Goal: Task Accomplishment & Management: Manage account settings

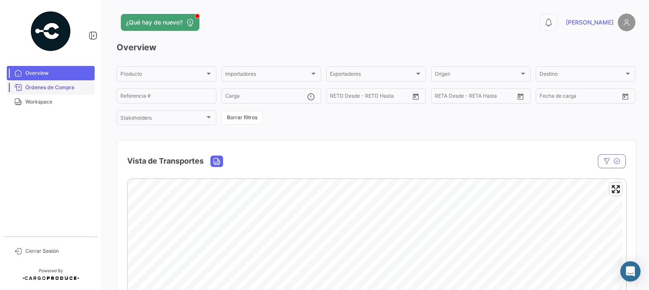
click at [60, 87] on span "Órdenes de Compra" at bounding box center [58, 88] width 66 height 8
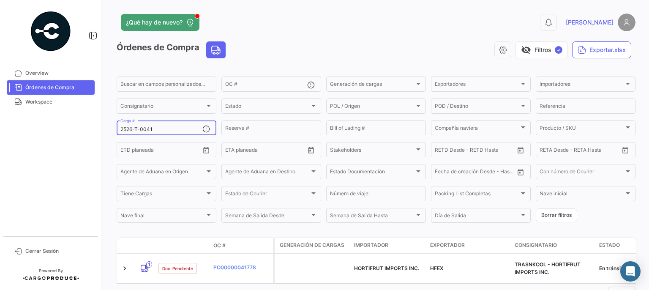
drag, startPoint x: 182, startPoint y: 129, endPoint x: 83, endPoint y: 129, distance: 98.8
click at [83, 129] on mat-sidenav-container "Overview Órdenes de Compra Workspace Cerrar Sesión ¿Qué hay de nuevo? 0 [PERSON…" at bounding box center [324, 145] width 649 height 290
paste input "2526-T-0127"
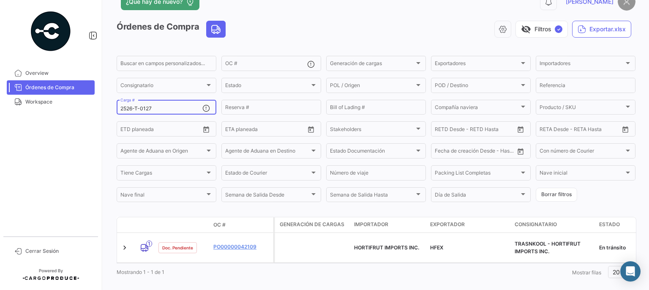
scroll to position [31, 0]
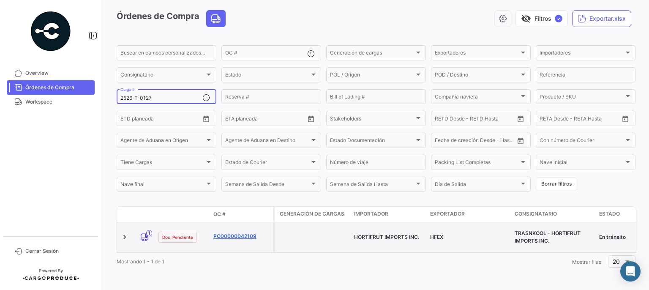
type input "2526-T-0127"
click at [232, 232] on link "PO00000042109" at bounding box center [241, 236] width 57 height 8
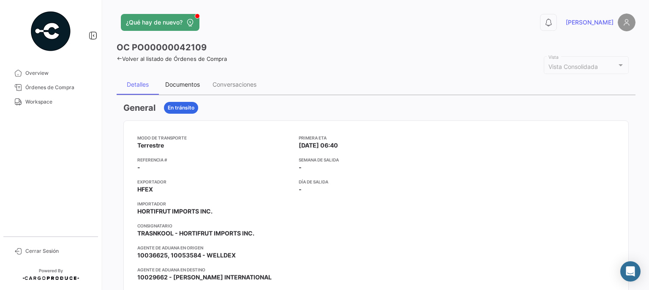
click at [178, 85] on div "Documentos" at bounding box center [182, 84] width 35 height 7
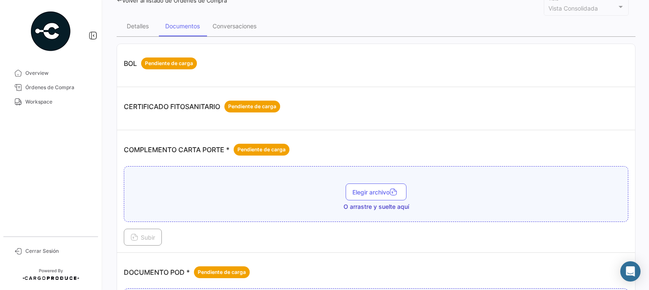
scroll to position [127, 0]
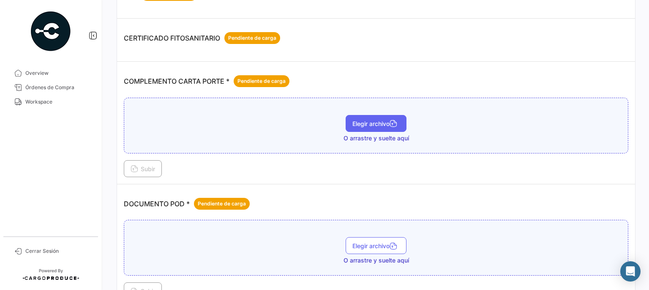
click at [373, 122] on span "Elegir archivo" at bounding box center [375, 123] width 47 height 7
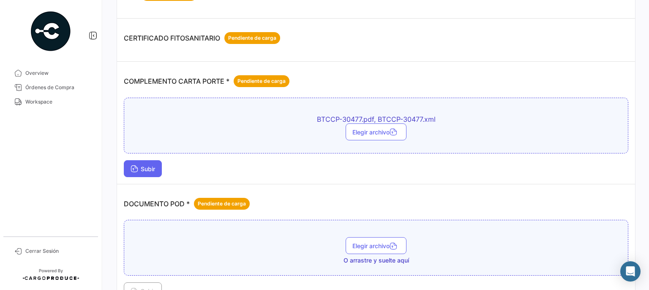
click at [147, 160] on button "Subir" at bounding box center [143, 168] width 38 height 17
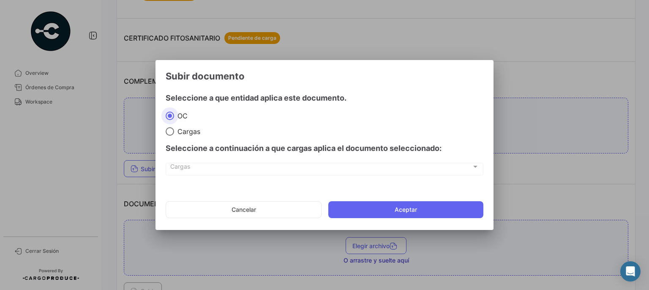
click at [187, 129] on span "Cargas" at bounding box center [187, 131] width 26 height 8
click at [174, 129] on input "Cargas" at bounding box center [170, 131] width 8 height 8
radio input "true"
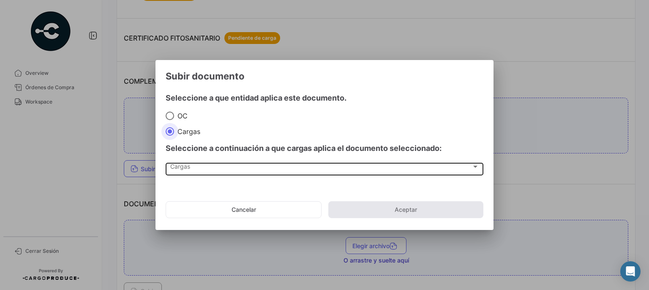
click at [209, 173] on div "Cargas Cargas" at bounding box center [324, 168] width 309 height 14
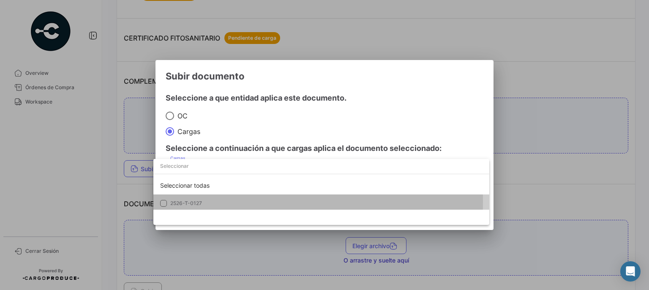
drag, startPoint x: 164, startPoint y: 201, endPoint x: 331, endPoint y: 130, distance: 181.4
click at [164, 202] on mat-pseudo-checkbox at bounding box center [163, 203] width 7 height 7
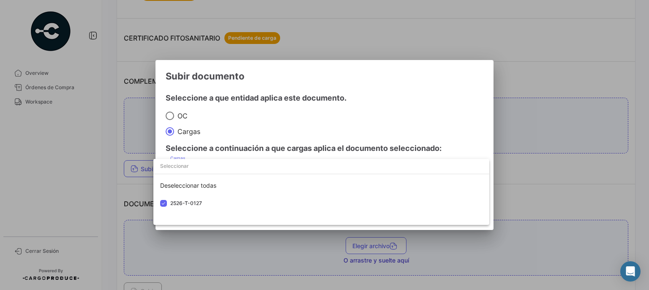
click at [376, 85] on div at bounding box center [324, 145] width 649 height 290
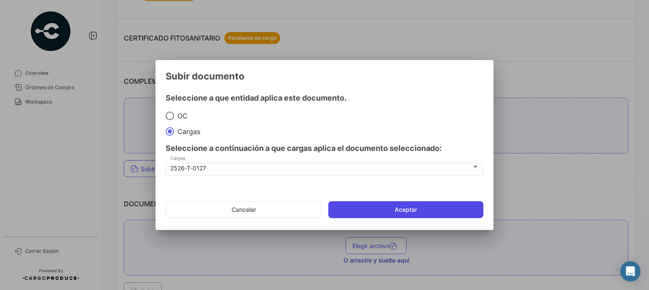
click at [407, 209] on button "Aceptar" at bounding box center [405, 209] width 155 height 17
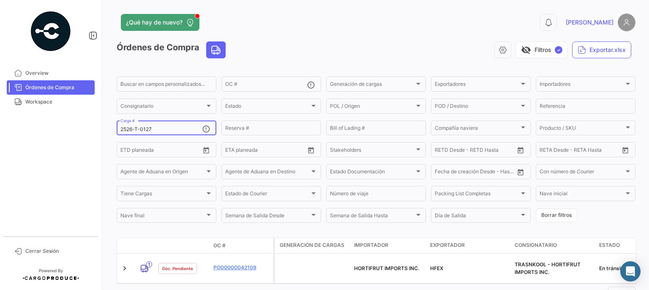
click at [182, 128] on input "2526-T-0127" at bounding box center [161, 129] width 82 height 6
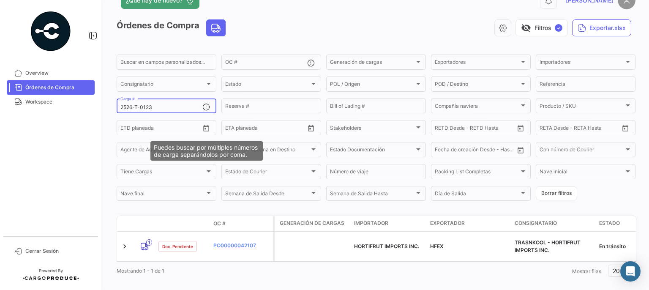
scroll to position [31, 0]
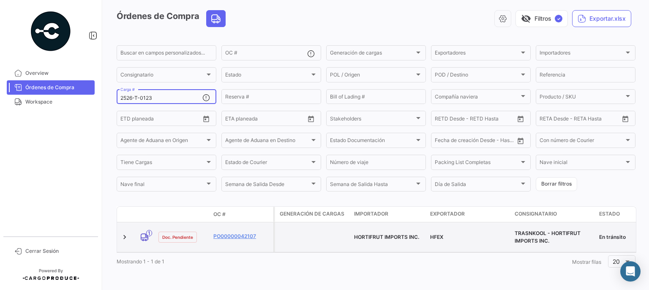
type input "2526-T-0123"
click at [228, 226] on datatable-body-cell "PO00000042107" at bounding box center [241, 237] width 63 height 30
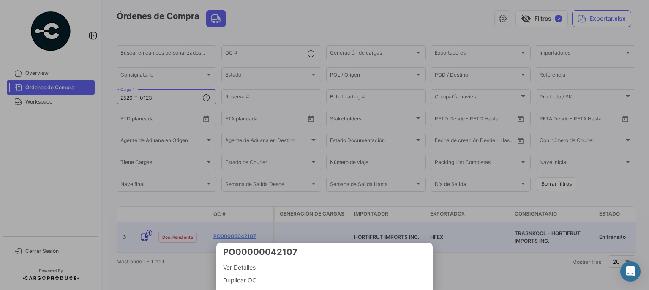
click at [198, 261] on div at bounding box center [324, 145] width 649 height 290
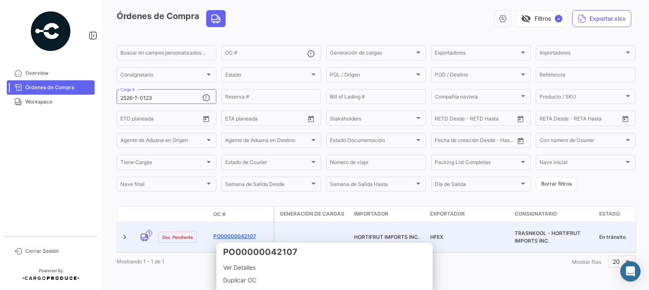
click at [228, 232] on link "PO00000042107" at bounding box center [241, 236] width 57 height 8
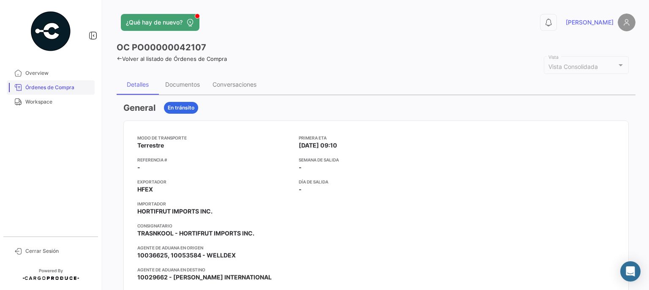
click at [63, 90] on span "Órdenes de Compra" at bounding box center [58, 88] width 66 height 8
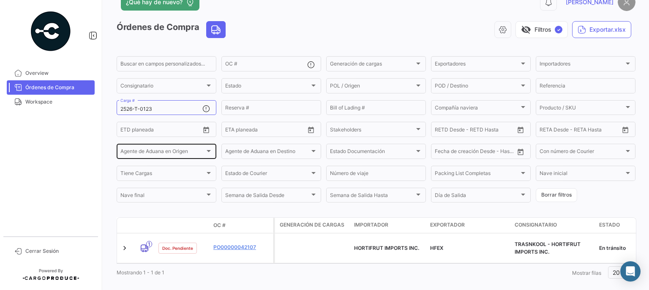
scroll to position [31, 0]
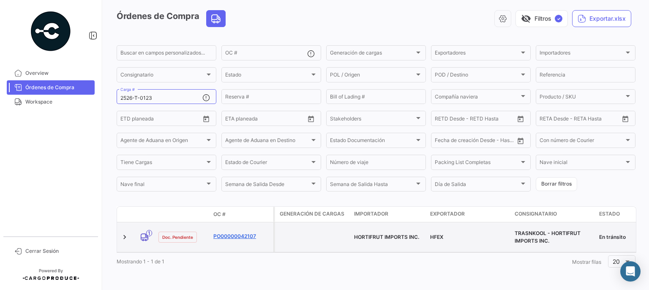
click at [228, 235] on link "PO00000042107" at bounding box center [241, 236] width 57 height 8
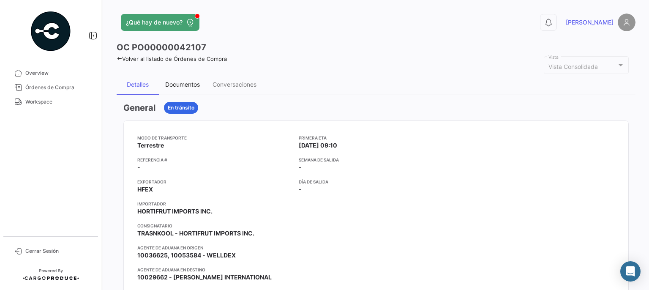
click at [189, 83] on div "Documentos" at bounding box center [182, 84] width 35 height 7
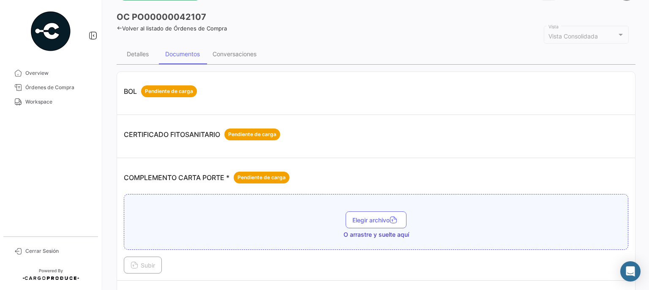
scroll to position [84, 0]
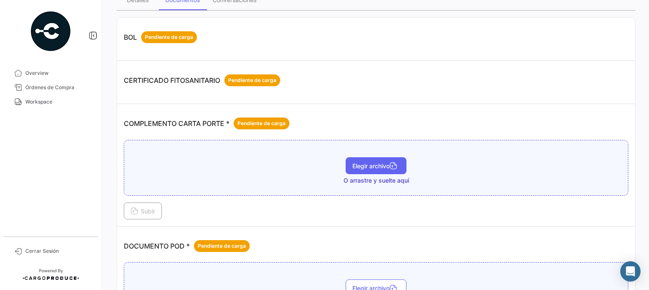
click at [379, 164] on span "Elegir archivo" at bounding box center [375, 165] width 47 height 7
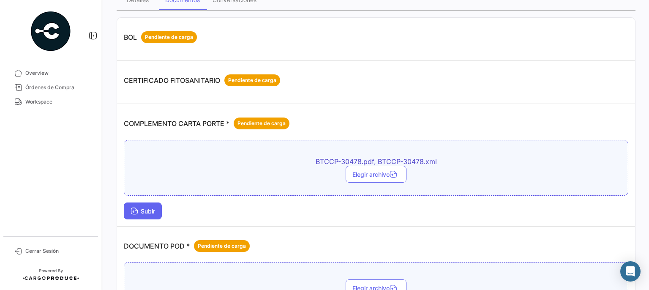
click at [145, 213] on button "Subir" at bounding box center [143, 210] width 38 height 17
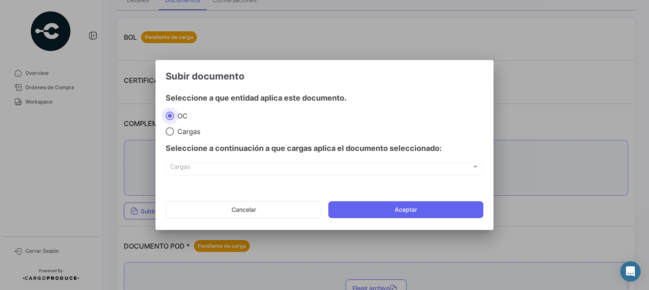
click at [190, 133] on span "Cargas" at bounding box center [187, 131] width 26 height 8
click at [174, 133] on input "Cargas" at bounding box center [170, 131] width 8 height 8
radio input "true"
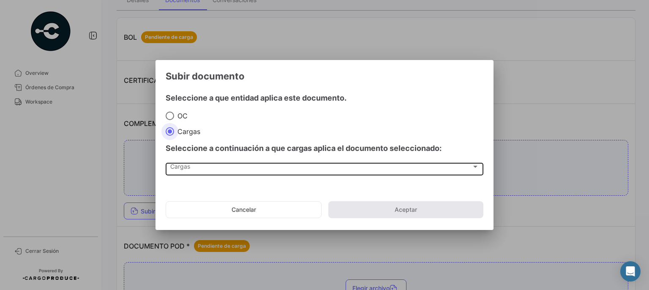
click at [230, 165] on div "Cargas" at bounding box center [320, 168] width 301 height 7
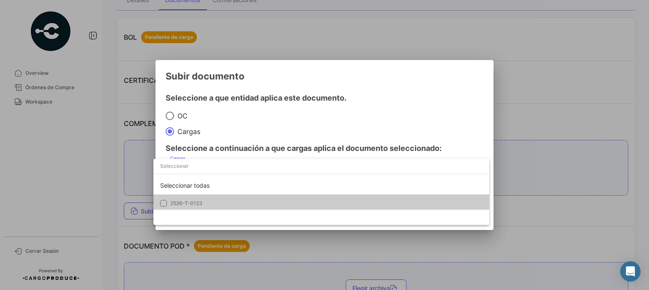
click at [162, 203] on mat-pseudo-checkbox at bounding box center [163, 203] width 7 height 7
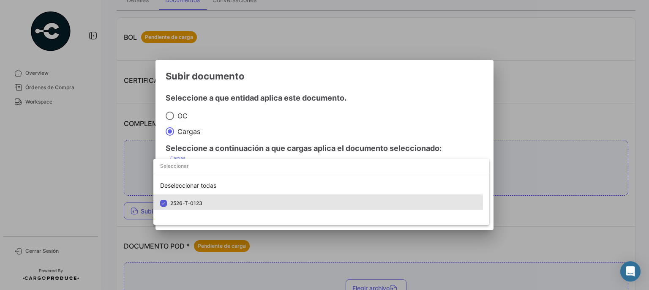
click at [397, 92] on div at bounding box center [324, 145] width 649 height 290
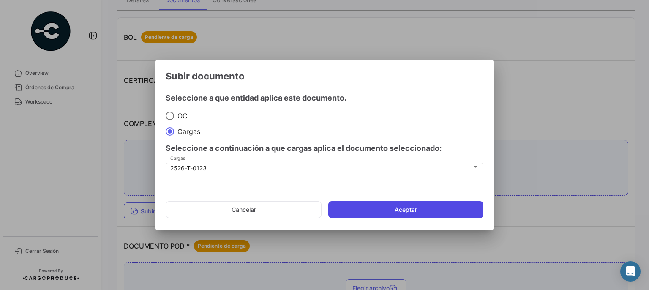
click at [396, 201] on button "Aceptar" at bounding box center [405, 209] width 155 height 17
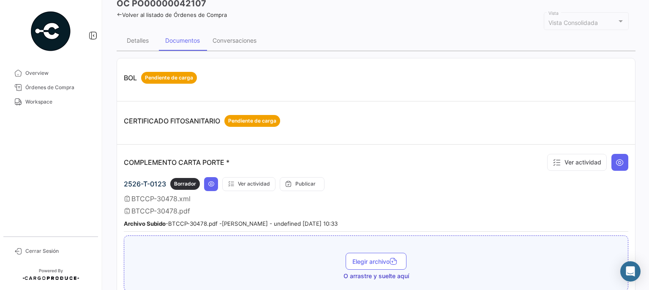
scroll to position [0, 0]
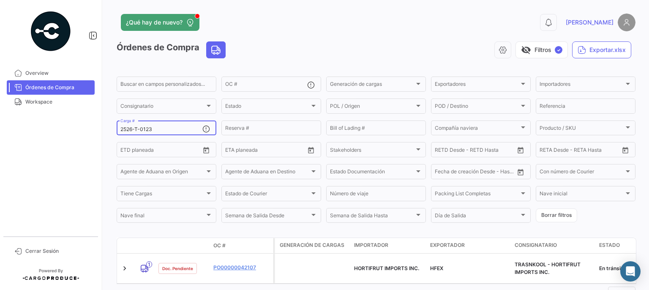
click at [167, 128] on input "2526-T-0123" at bounding box center [161, 129] width 82 height 6
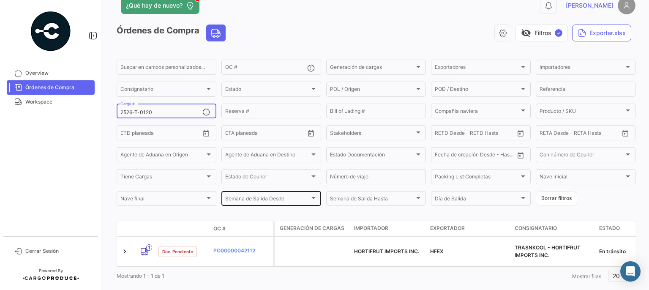
scroll to position [31, 0]
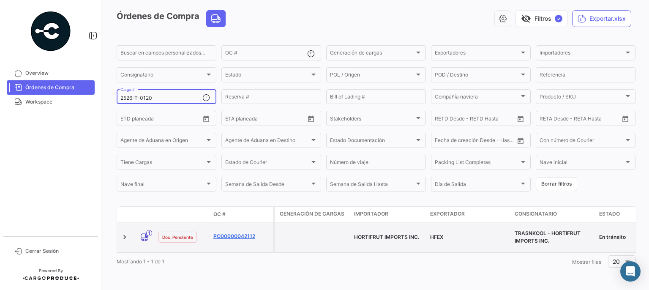
type input "2526-T-0120"
click at [236, 235] on link "PO00000042112" at bounding box center [241, 236] width 57 height 8
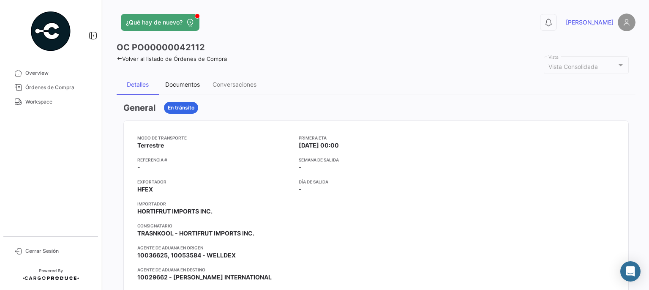
click at [187, 81] on div "Documentos" at bounding box center [182, 84] width 35 height 7
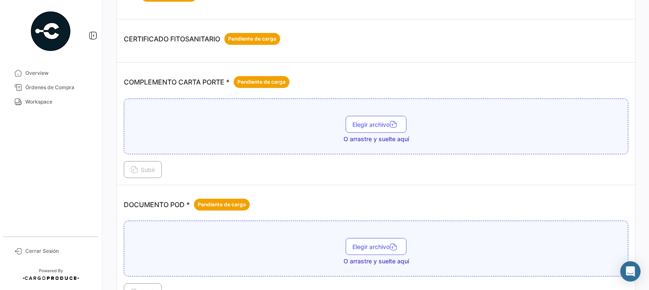
scroll to position [127, 0]
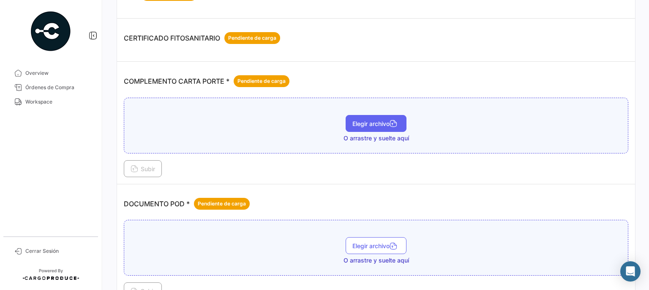
drag, startPoint x: 361, startPoint y: 132, endPoint x: 364, endPoint y: 120, distance: 11.8
click at [361, 131] on div "Elegir archivo O arrastre y suelte aquí" at bounding box center [375, 128] width 495 height 27
click at [365, 116] on button "Elegir archivo" at bounding box center [375, 123] width 61 height 17
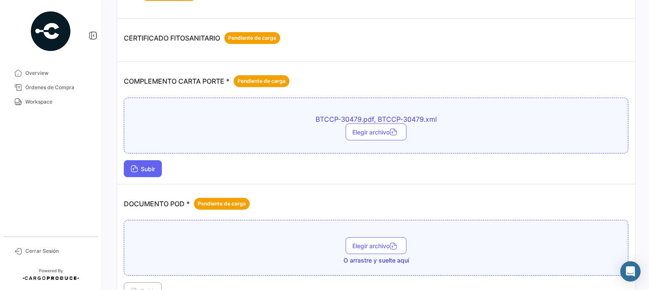
click at [158, 166] on button "Subir" at bounding box center [143, 168] width 38 height 17
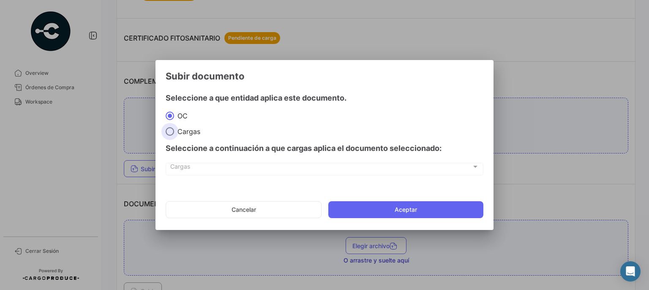
click at [193, 132] on span "Cargas" at bounding box center [187, 131] width 26 height 8
click at [174, 132] on input "Cargas" at bounding box center [170, 131] width 8 height 8
radio input "true"
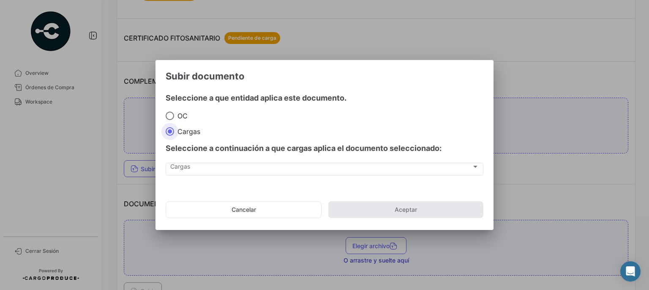
click at [215, 180] on div "Cargas Cargas" at bounding box center [325, 173] width 318 height 21
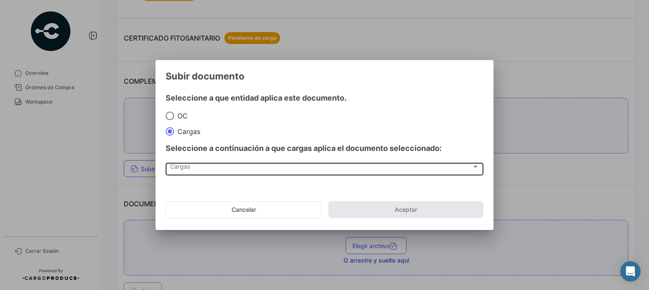
click at [207, 169] on div "Cargas" at bounding box center [320, 168] width 301 height 7
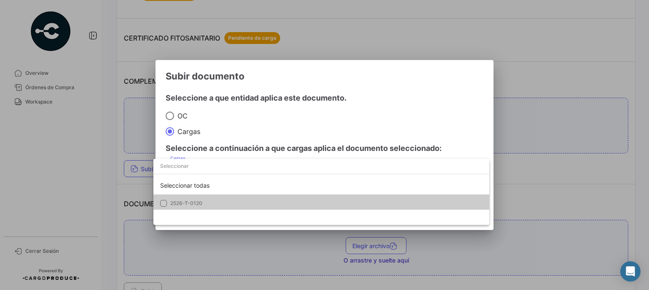
click at [163, 203] on mat-pseudo-checkbox at bounding box center [163, 203] width 7 height 7
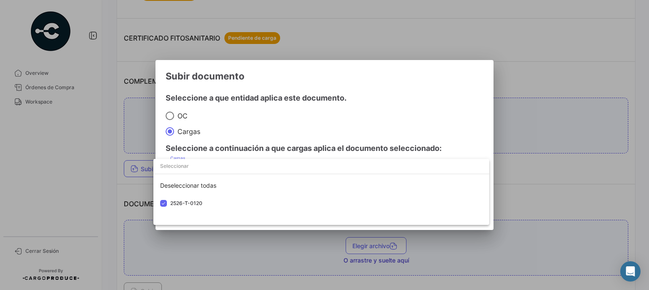
click at [460, 71] on div at bounding box center [324, 145] width 649 height 290
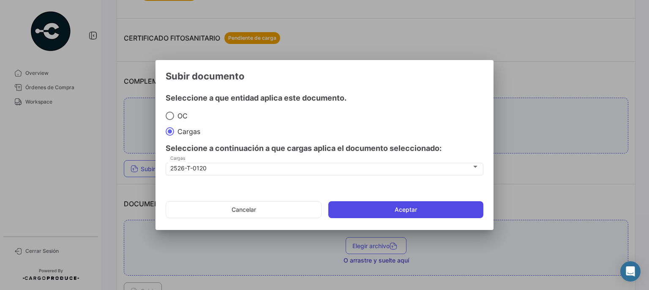
click at [418, 204] on button "Aceptar" at bounding box center [405, 209] width 155 height 17
